Goal: Obtain resource: Download file/media

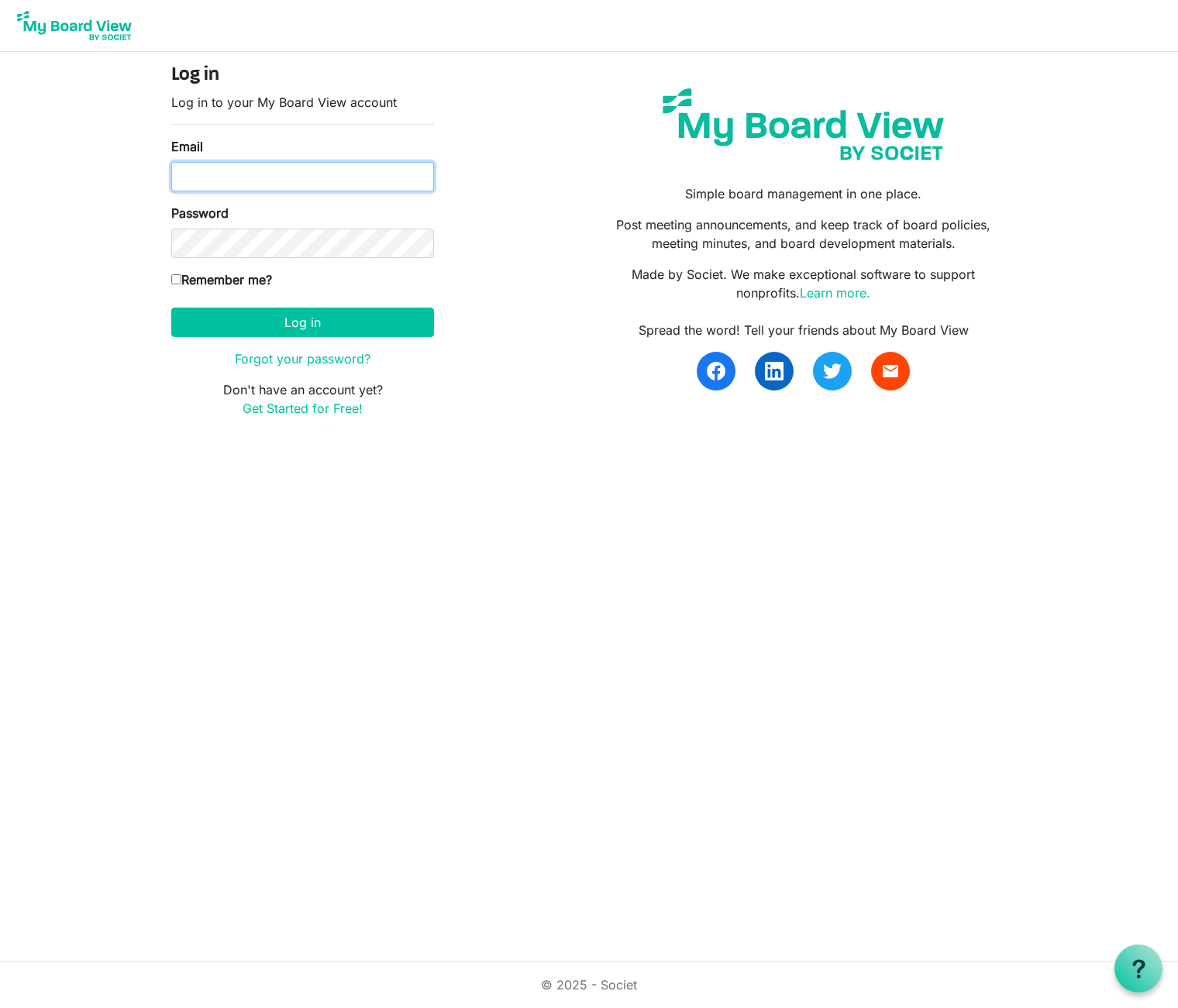
click at [334, 175] on input "Email" at bounding box center [302, 177] width 262 height 30
type input "[PERSON_NAME][EMAIL_ADDRESS][DOMAIN_NAME]"
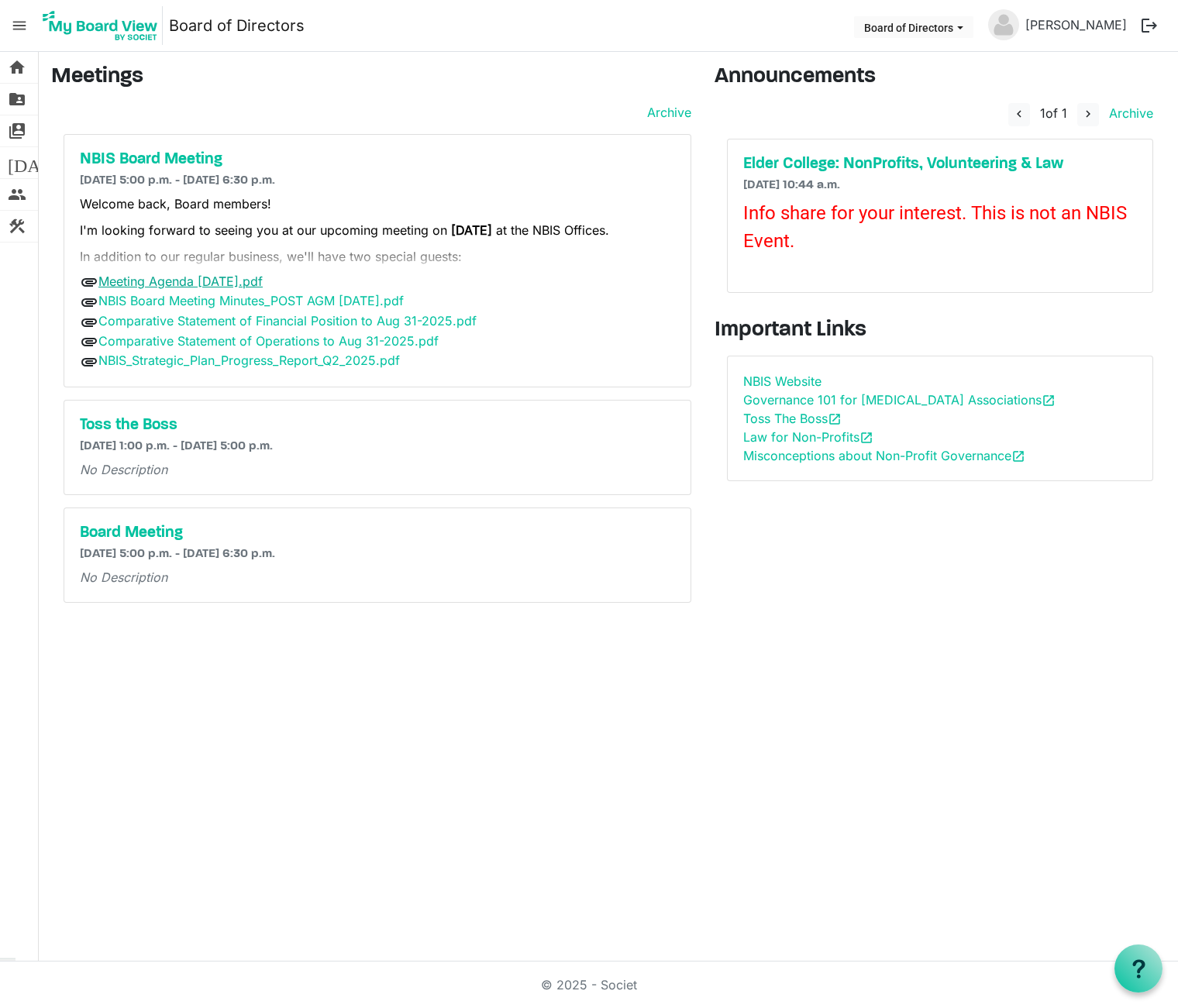
click at [234, 278] on link "Meeting Agenda [DATE].pdf" at bounding box center [181, 281] width 165 height 16
click at [293, 300] on link "NBIS Board Meeting Minutes_POST AGM [DATE].pdf" at bounding box center [251, 300] width 305 height 16
click at [286, 323] on link "Comparative Statement of Financial Position to Aug 31-2025.pdf" at bounding box center [288, 320] width 378 height 16
click at [351, 345] on link "Comparative Statement of Operations to Aug 31-2025.pdf" at bounding box center [268, 341] width 340 height 16
click at [298, 354] on link "NBIS_Strategic_Plan_Progress_Report_Q2_2025.pdf" at bounding box center [249, 360] width 301 height 16
